Goal: Task Accomplishment & Management: Manage account settings

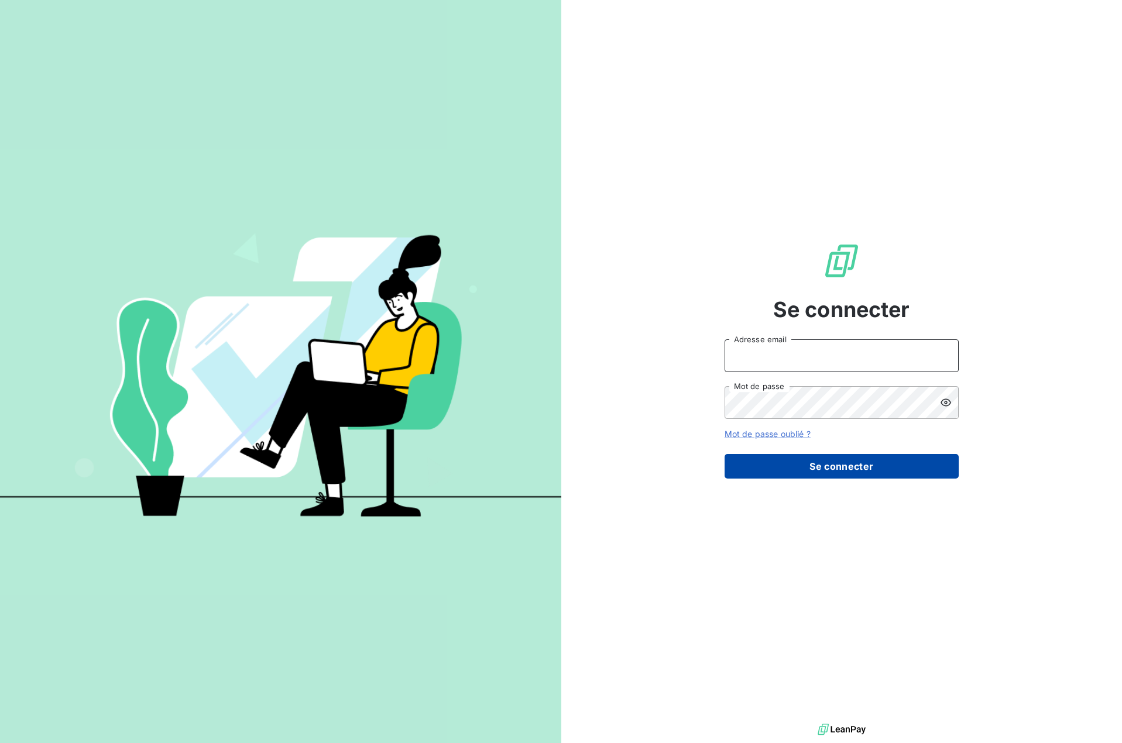
type input "[EMAIL_ADDRESS][DOMAIN_NAME]"
click at [822, 469] on button "Se connecter" at bounding box center [841, 466] width 234 height 25
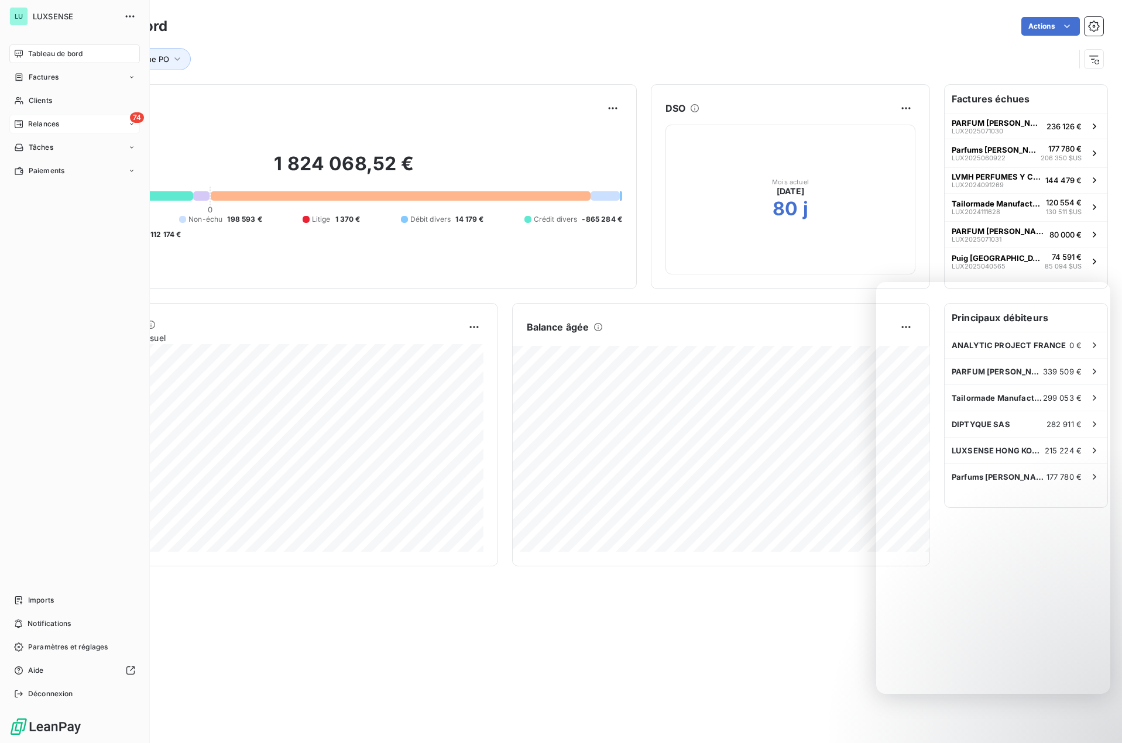
click at [35, 120] on span "Relances" at bounding box center [43, 124] width 31 height 11
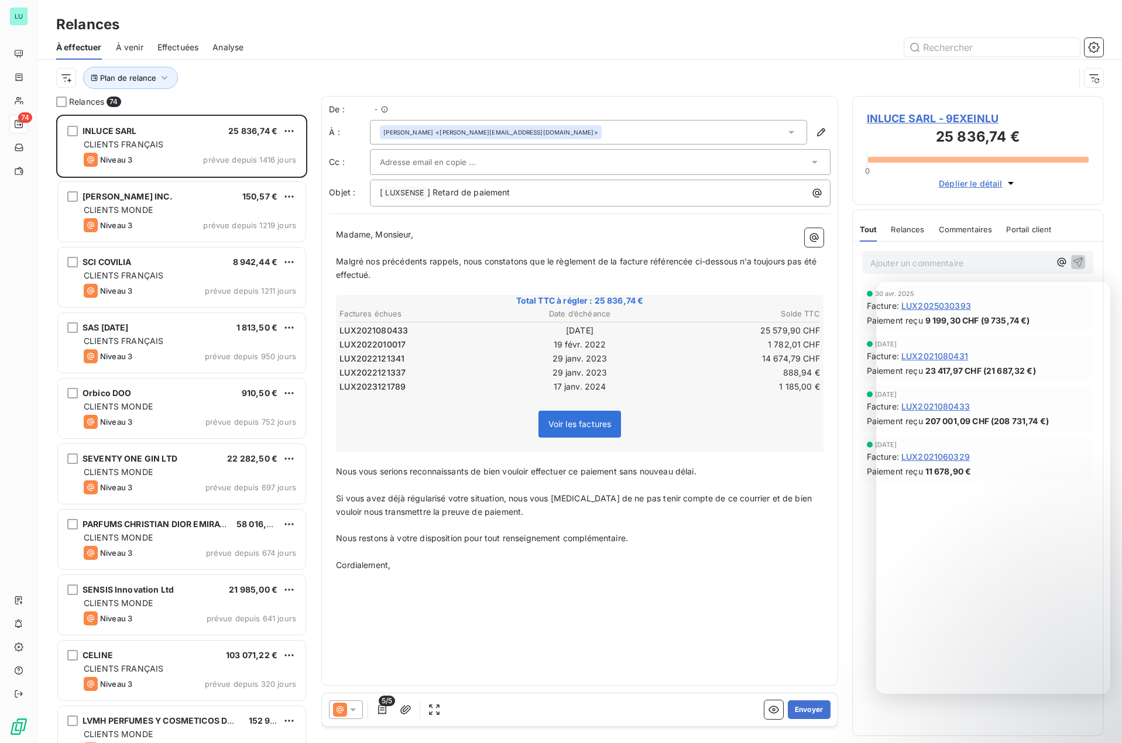
scroll to position [620, 243]
click at [164, 129] on div "INLUCE SARL 25 836,74 €" at bounding box center [190, 131] width 212 height 11
click at [403, 711] on icon "button" at bounding box center [405, 709] width 11 height 9
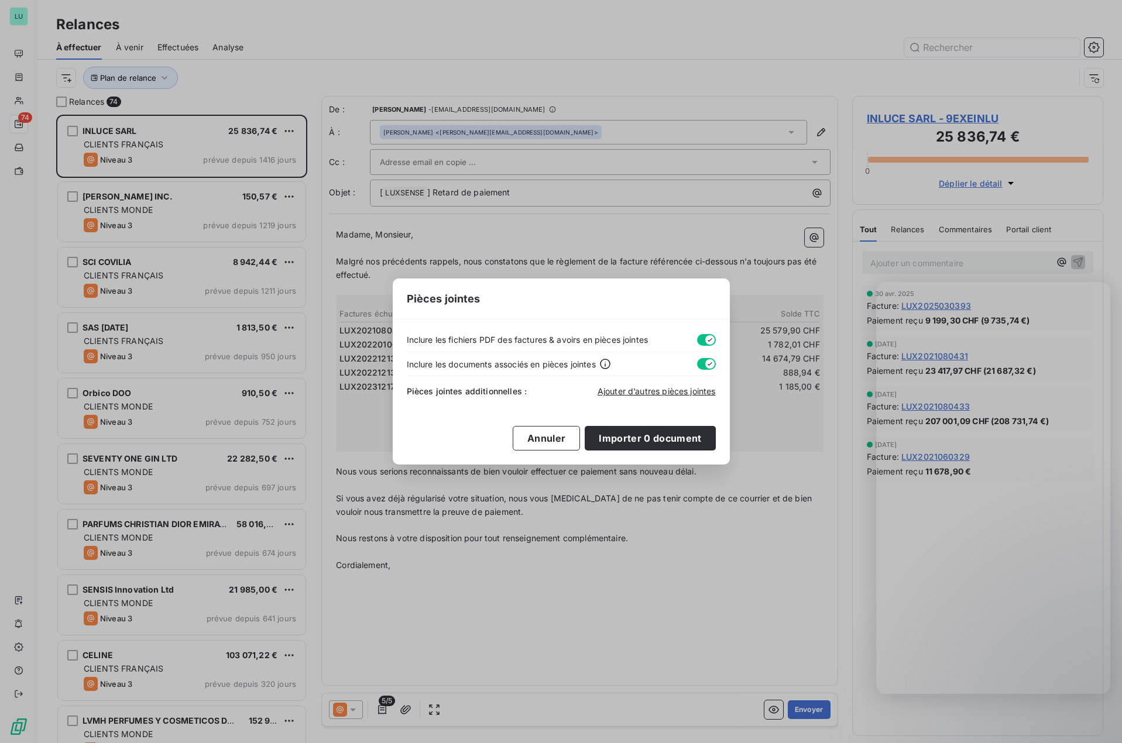
click at [185, 688] on div "Pièces jointes Inclure les fichiers PDF des factures & avoirs en pièces jointes…" at bounding box center [561, 371] width 1122 height 743
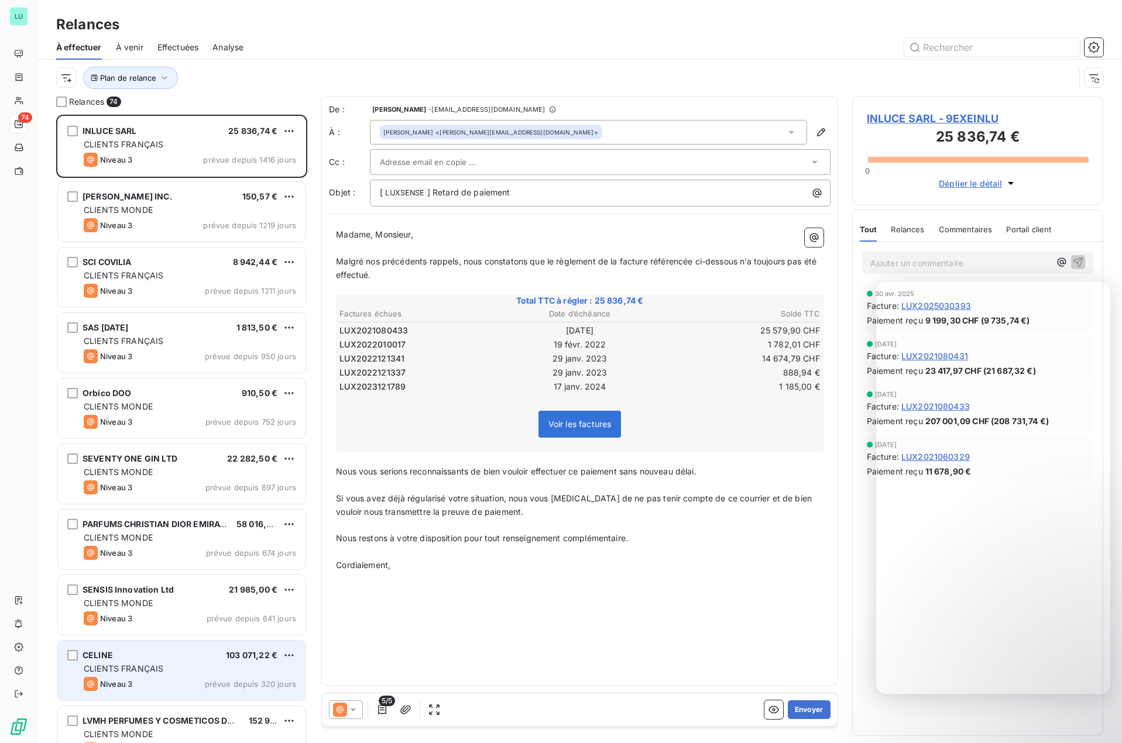
click at [160, 673] on div "CLIENTS FRANÇAIS" at bounding box center [190, 669] width 212 height 12
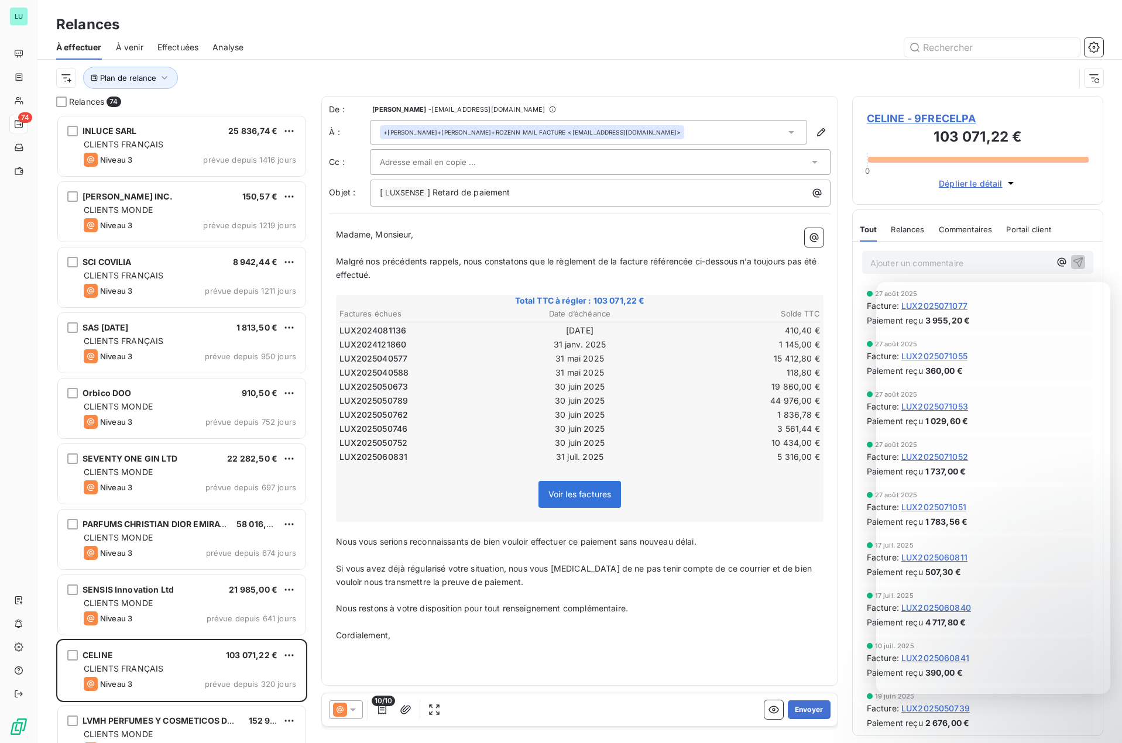
click at [601, 658] on div "De : [PERSON_NAME] - [EMAIL_ADDRESS][DOMAIN_NAME] À : +[PERSON_NAME]+[PERSON_NA…" at bounding box center [579, 391] width 517 height 590
click at [477, 576] on p "Si vous avez déjà régularisé votre situation, nous vous [MEDICAL_DATA] de ne pa…" at bounding box center [579, 575] width 487 height 27
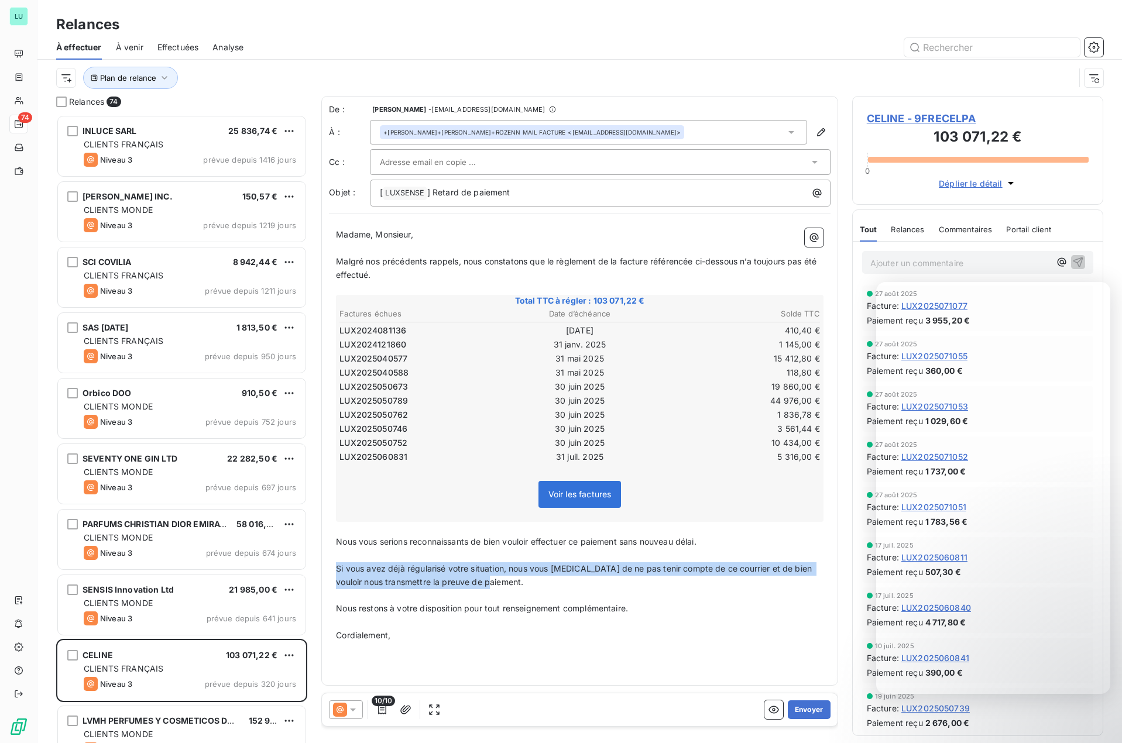
drag, startPoint x: 476, startPoint y: 578, endPoint x: 307, endPoint y: 572, distance: 169.8
click at [307, 572] on div "Relances 74 INLUCE SARL 25 836,74 € CLIENTS FRANÇAIS Niveau 3 prévue depuis 141…" at bounding box center [579, 419] width 1084 height 647
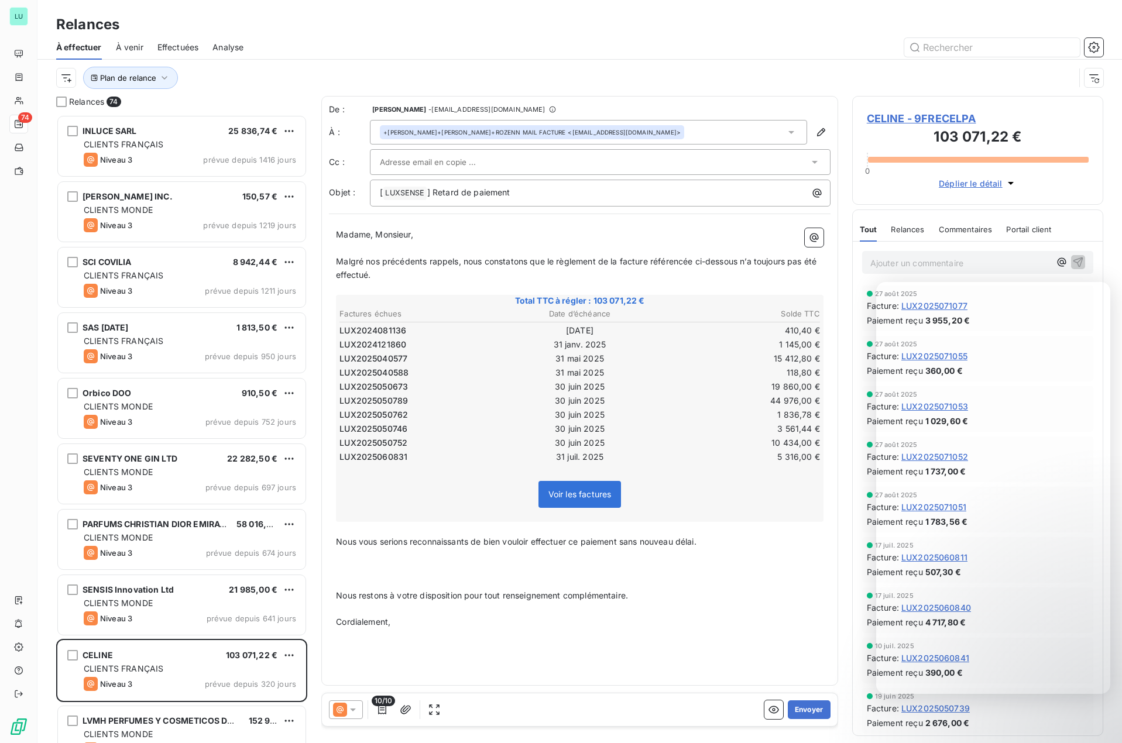
click at [129, 50] on span "À venir" at bounding box center [130, 48] width 28 height 12
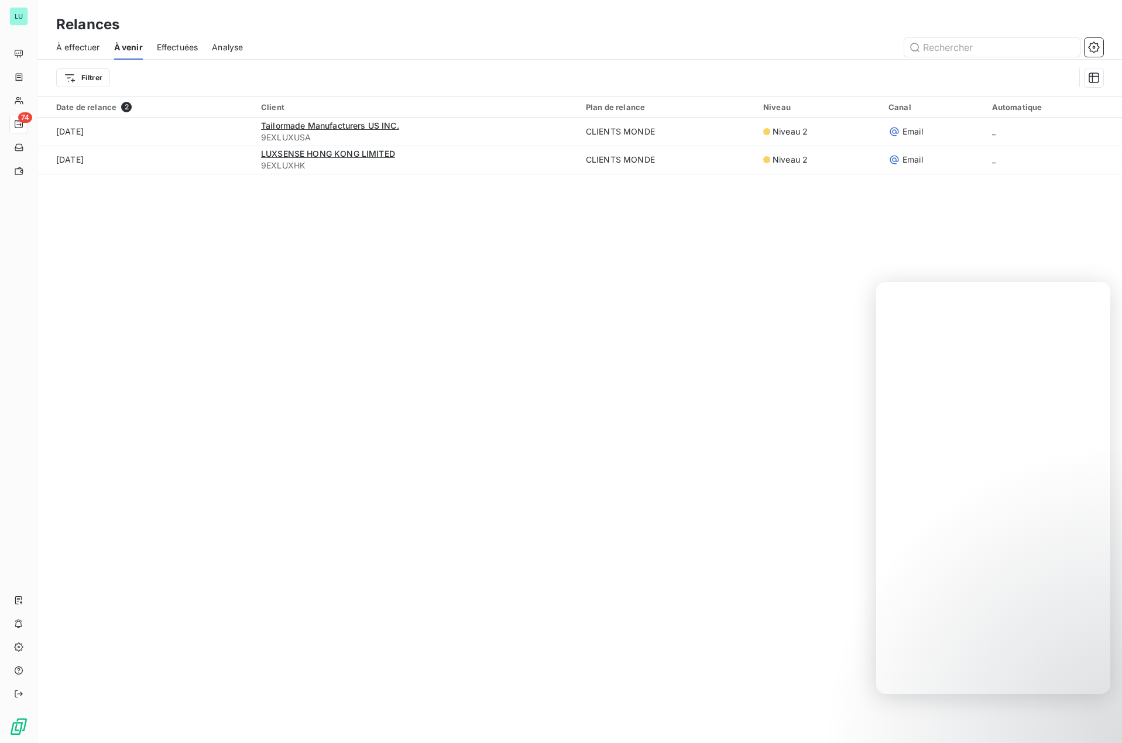
click at [85, 51] on span "À effectuer" at bounding box center [78, 48] width 44 height 12
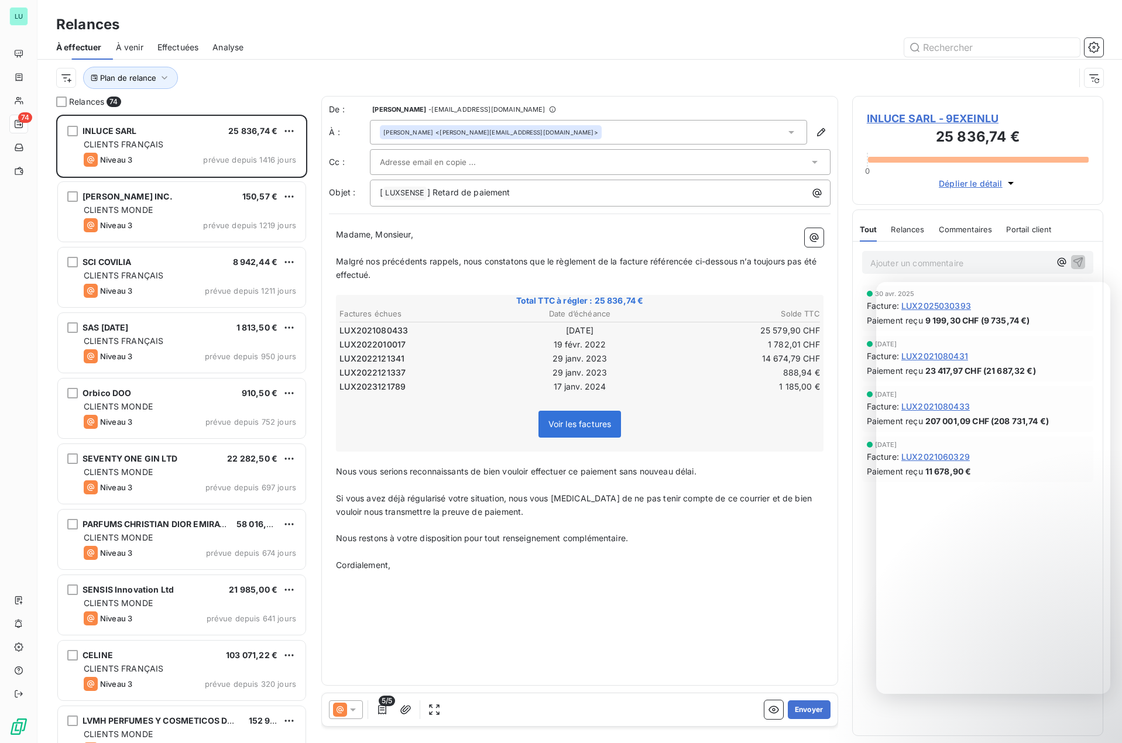
scroll to position [620, 243]
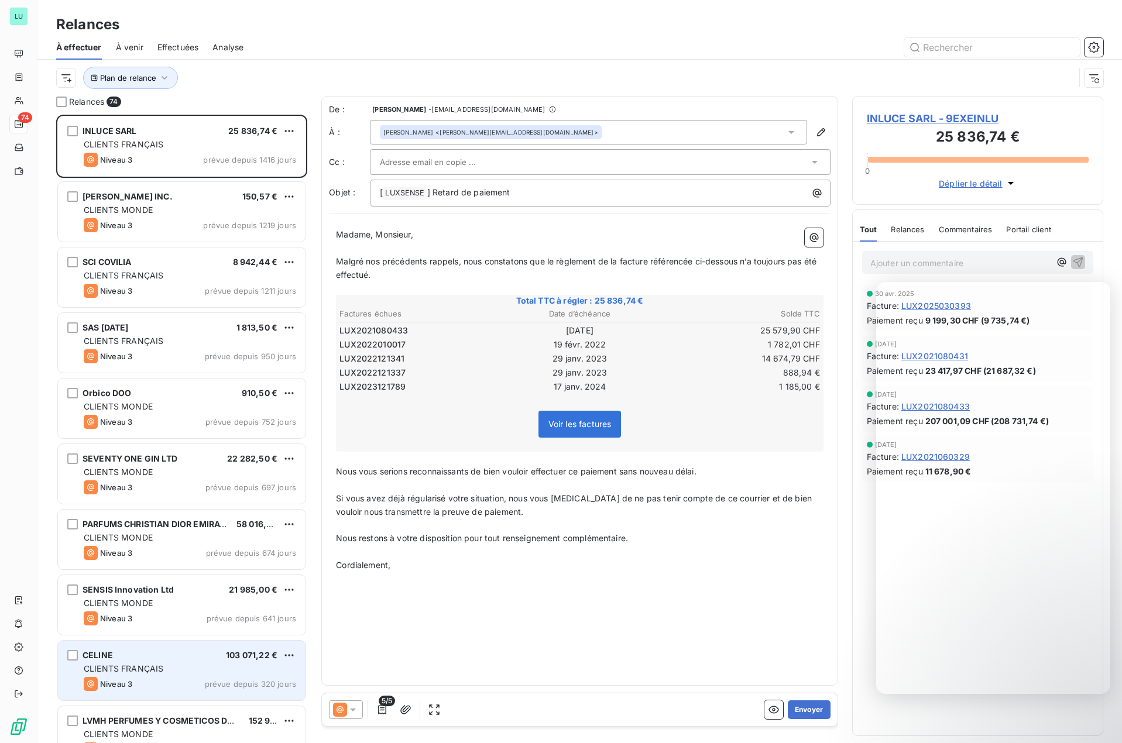
click at [193, 665] on div "CLIENTS FRANÇAIS" at bounding box center [190, 669] width 212 height 12
